Goal: Task Accomplishment & Management: Use online tool/utility

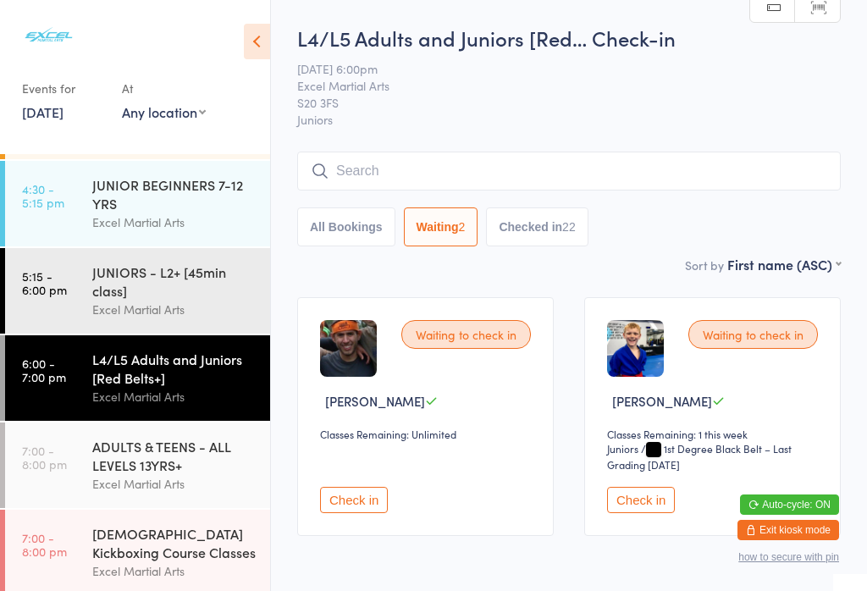
click at [151, 316] on div "Excel Martial Arts" at bounding box center [173, 309] width 163 height 19
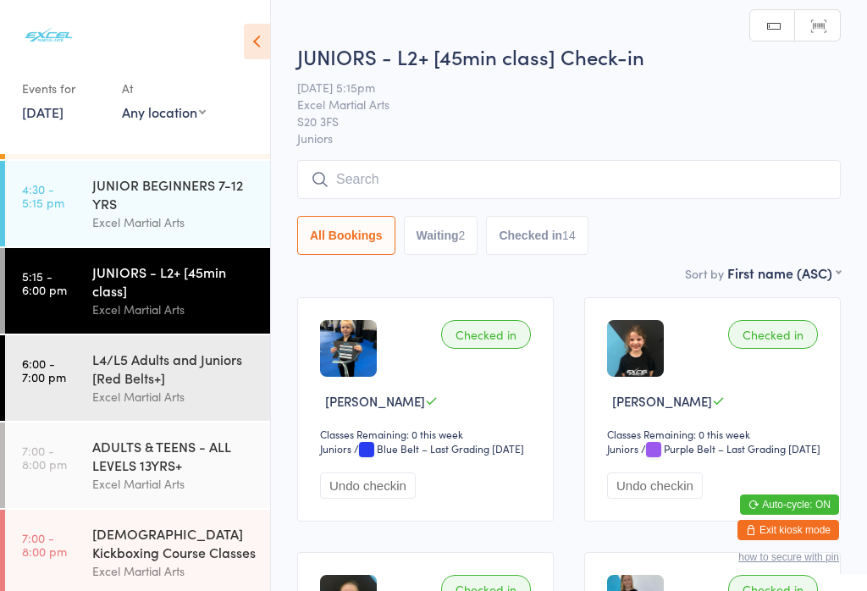
click at [419, 234] on button "Waiting 2" at bounding box center [441, 235] width 74 height 39
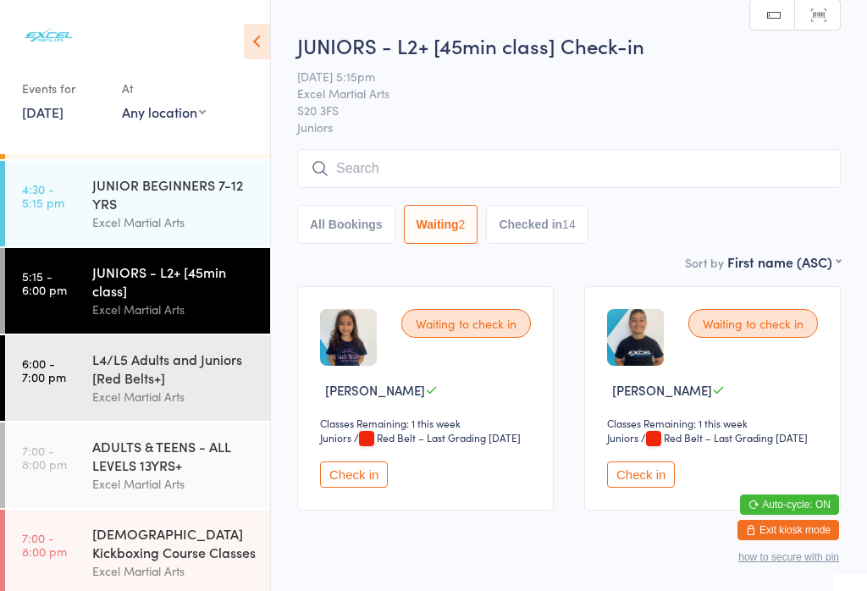
scroll to position [3, 0]
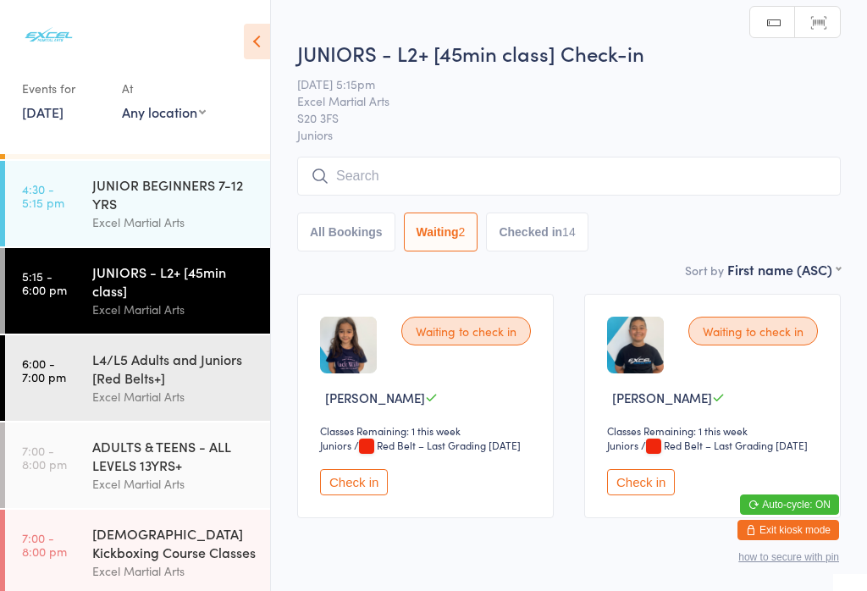
click at [137, 220] on div "Excel Martial Arts" at bounding box center [173, 221] width 163 height 19
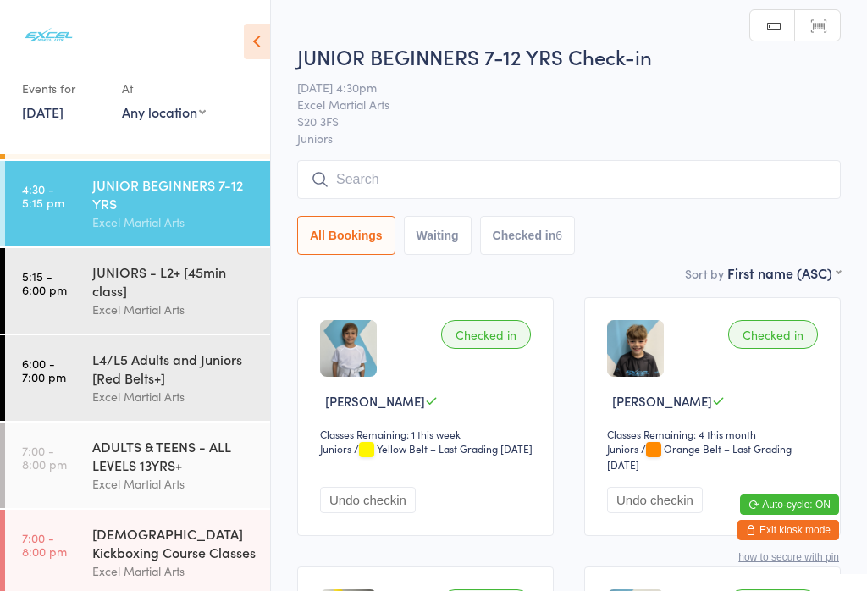
click at [427, 249] on button "Waiting" at bounding box center [438, 235] width 68 height 39
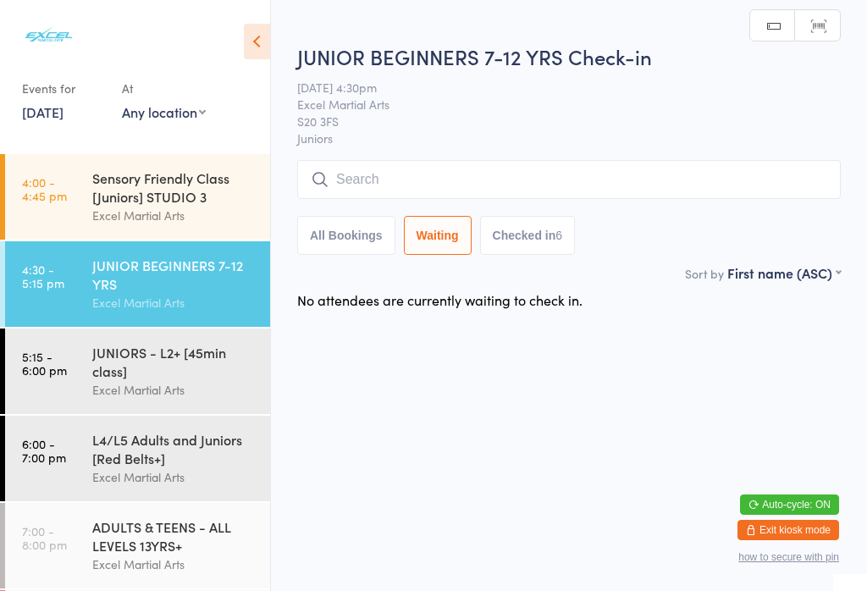
click at [157, 197] on div "Sensory Friendly Class [Juniors] STUDIO 3" at bounding box center [173, 186] width 163 height 37
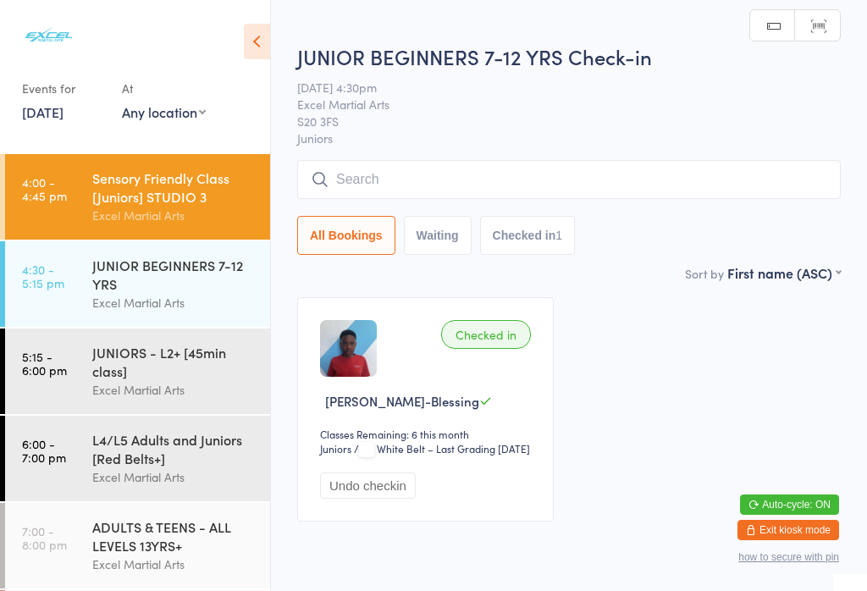
click at [471, 235] on button "Waiting" at bounding box center [438, 235] width 68 height 39
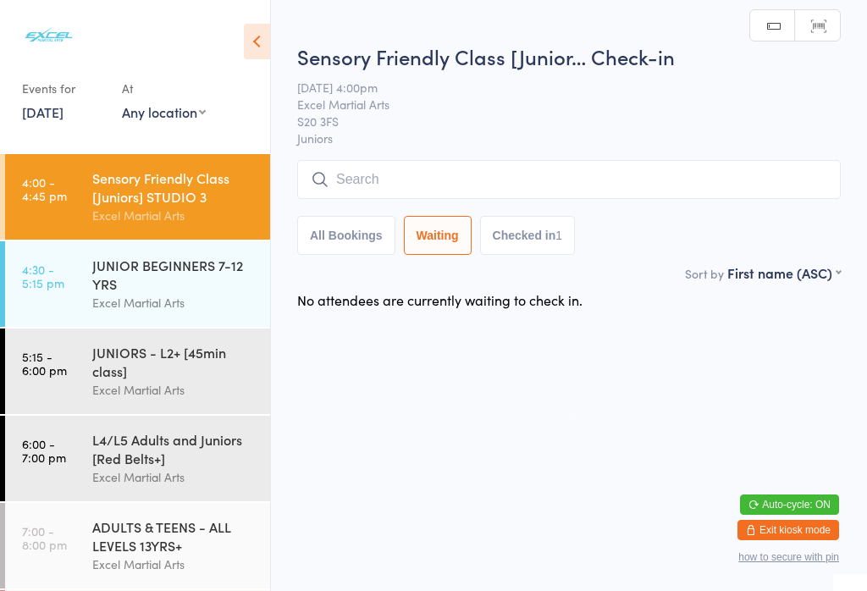
scroll to position [102, 0]
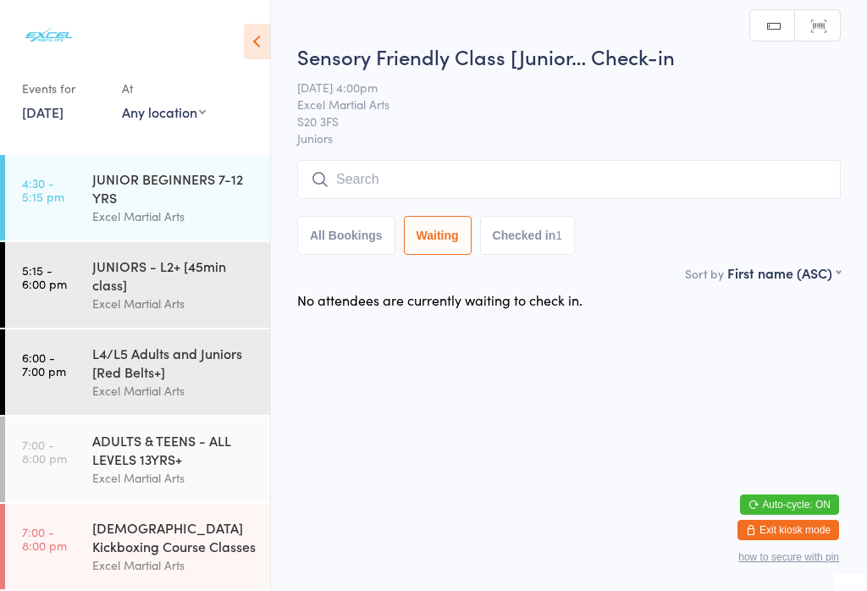
click at [141, 491] on div "ADULTS & TEENS - ALL LEVELS 13YRS+ Excel Martial Arts" at bounding box center [181, 458] width 178 height 85
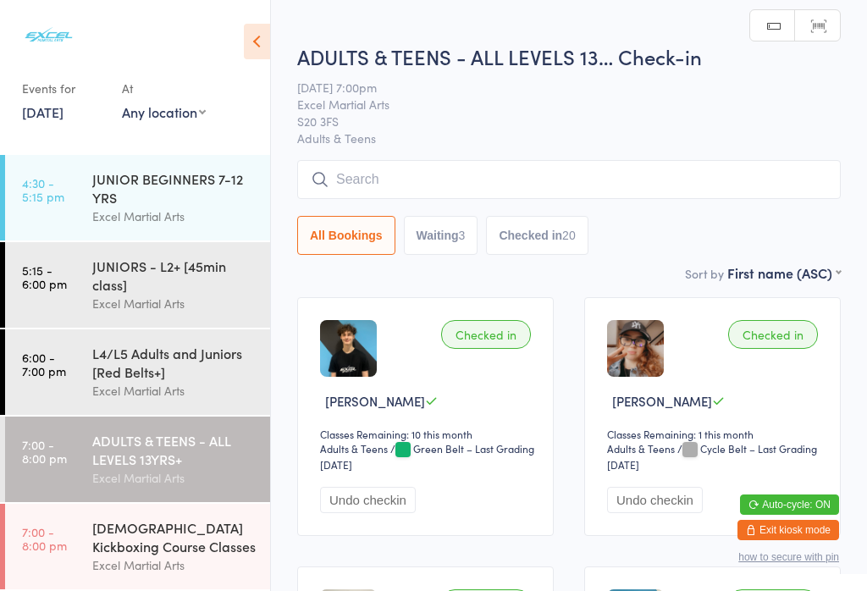
click at [432, 242] on button "Waiting 3" at bounding box center [441, 235] width 74 height 39
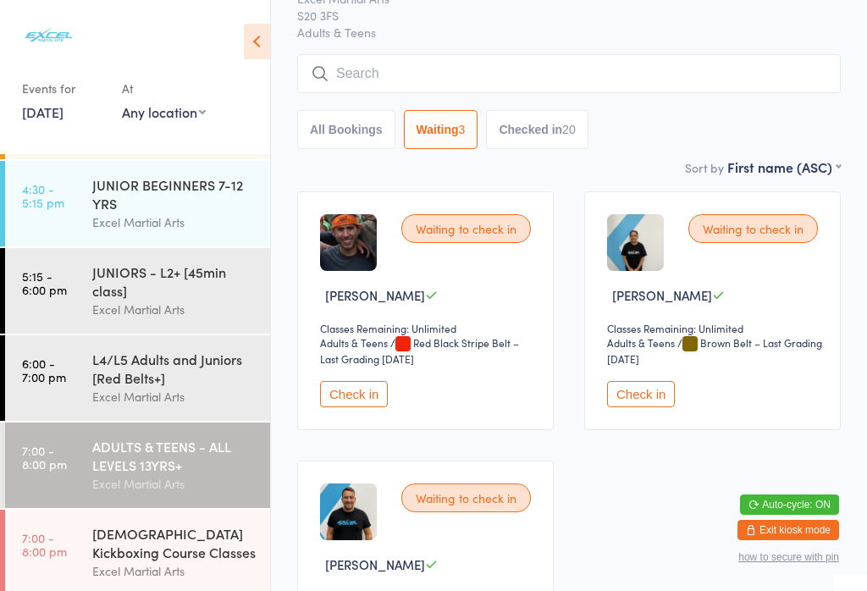
scroll to position [109, 0]
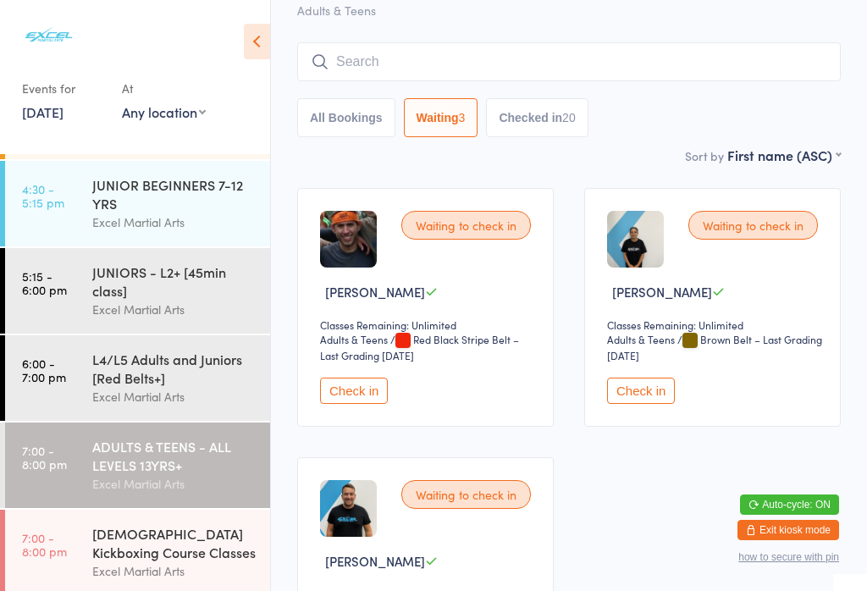
click at [653, 402] on button "Check in" at bounding box center [641, 390] width 68 height 26
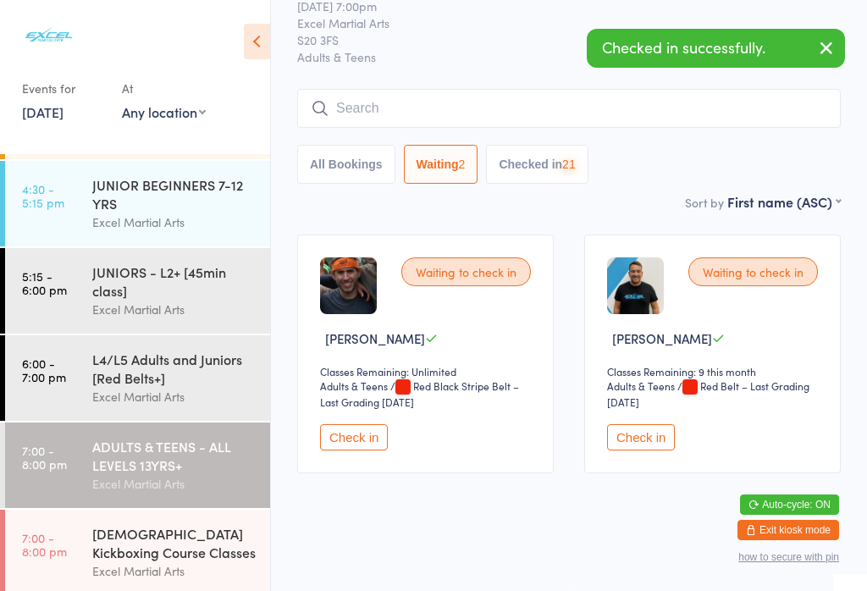
scroll to position [52, 0]
